Goal: Navigation & Orientation: Find specific page/section

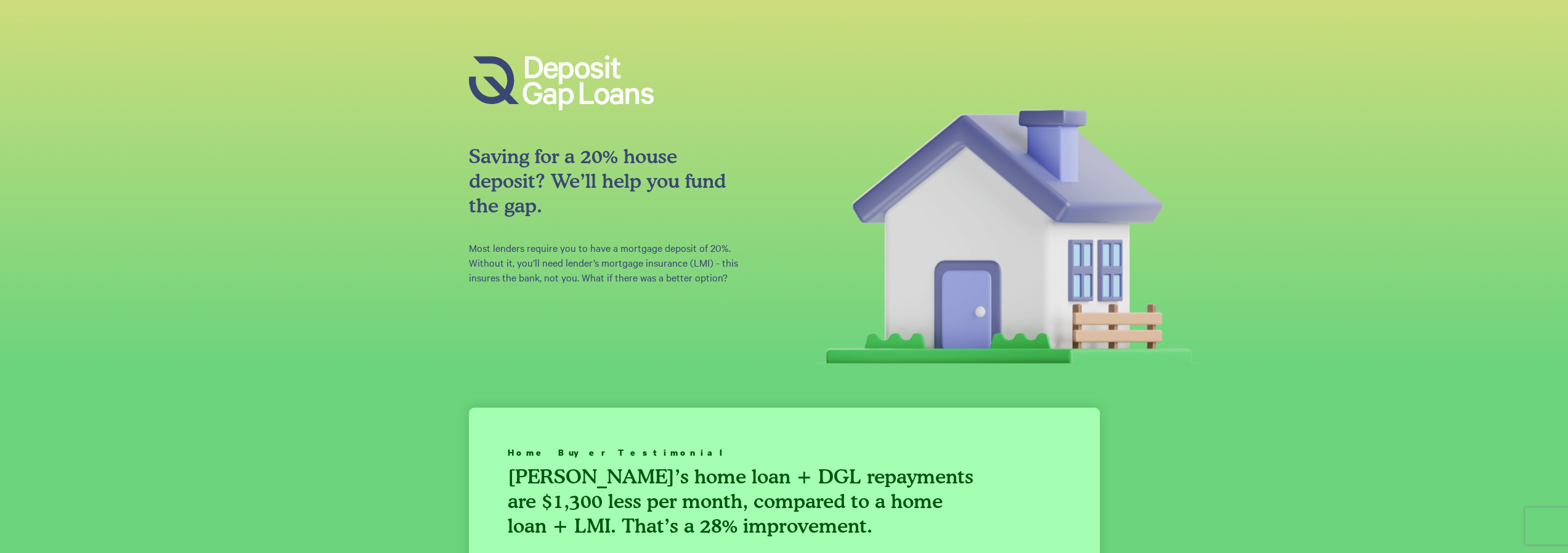
click at [805, 288] on img at bounding box center [1013, 233] width 458 height 259
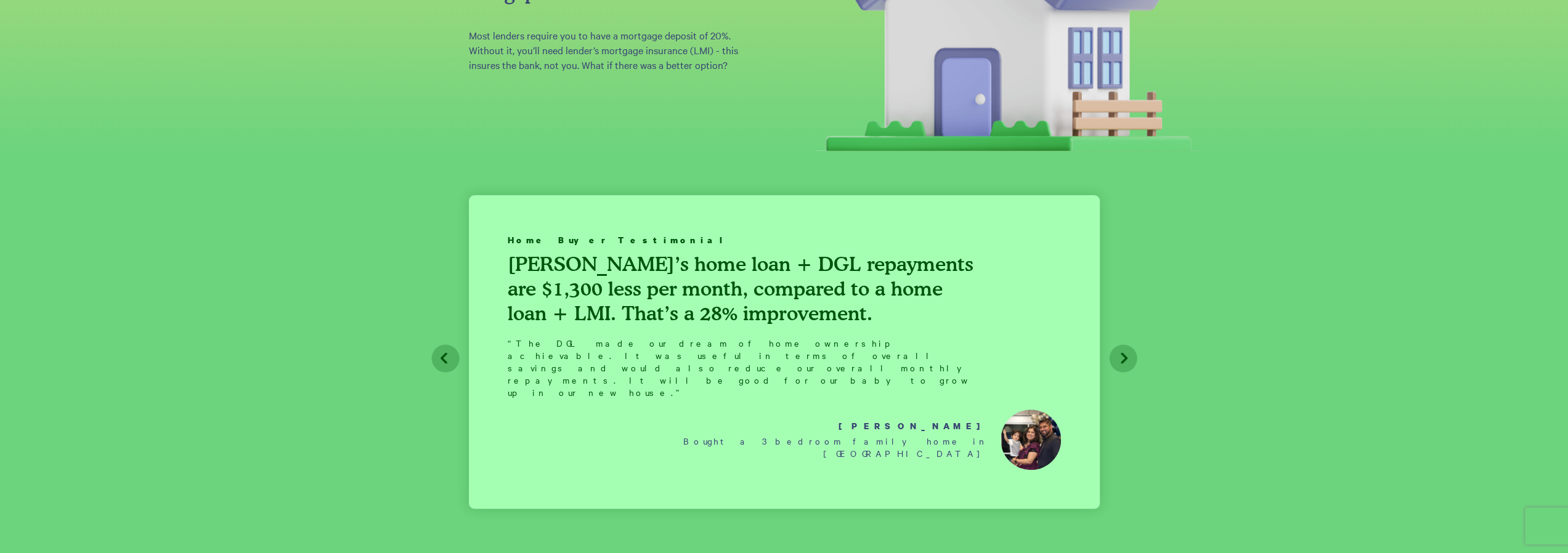
scroll to position [246, 0]
